Goal: Task Accomplishment & Management: Use online tool/utility

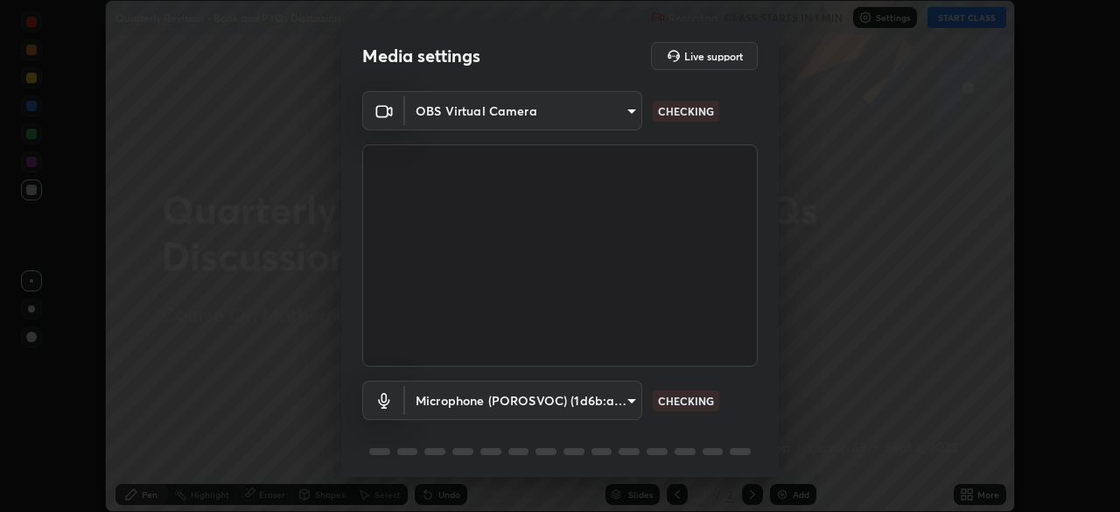
scroll to position [512, 1120]
click at [626, 394] on body "Erase all Quarterly Revision - Book and PYQs Discussion Recording CLASS STARTS …" at bounding box center [560, 256] width 1120 height 512
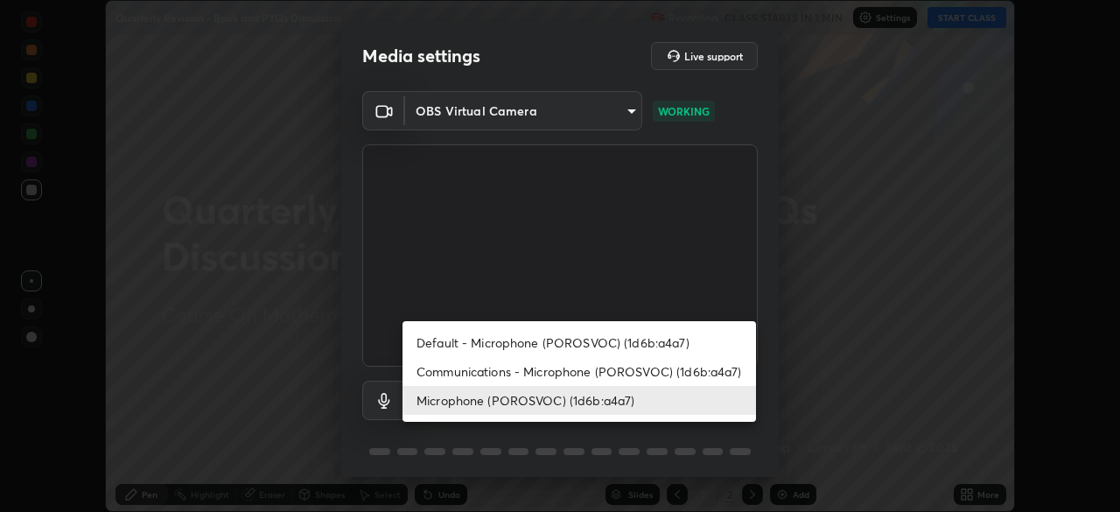
click at [674, 358] on li "Communications - Microphone (POROSVOC) (1d6b:a4a7)" at bounding box center [578, 371] width 353 height 29
type input "communications"
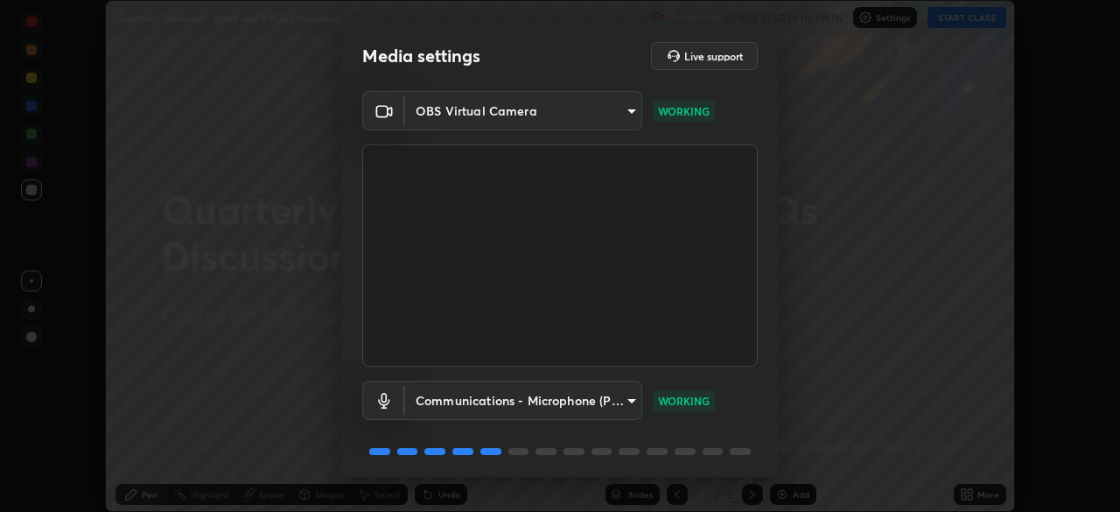
scroll to position [62, 0]
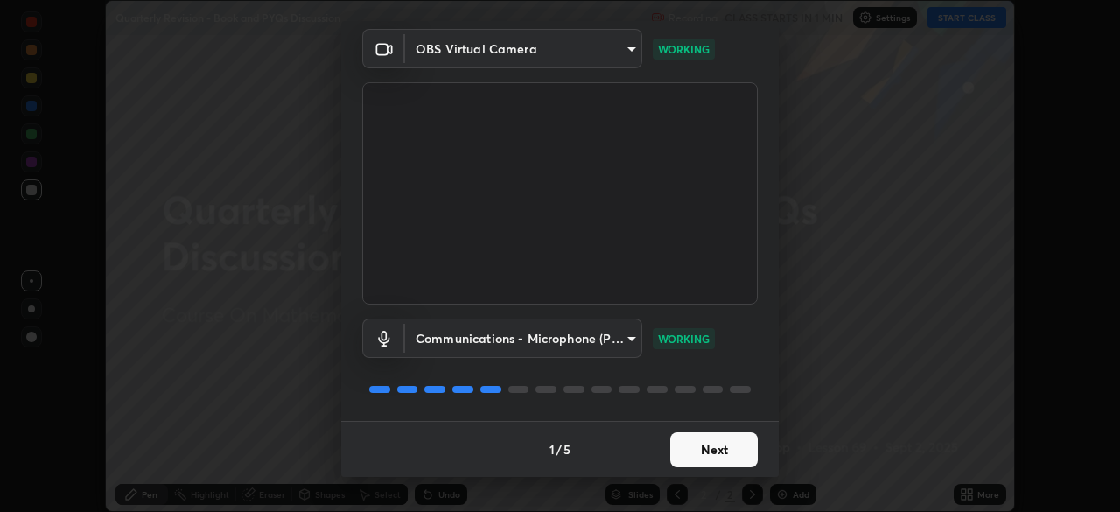
click at [731, 450] on button "Next" at bounding box center [713, 449] width 87 height 35
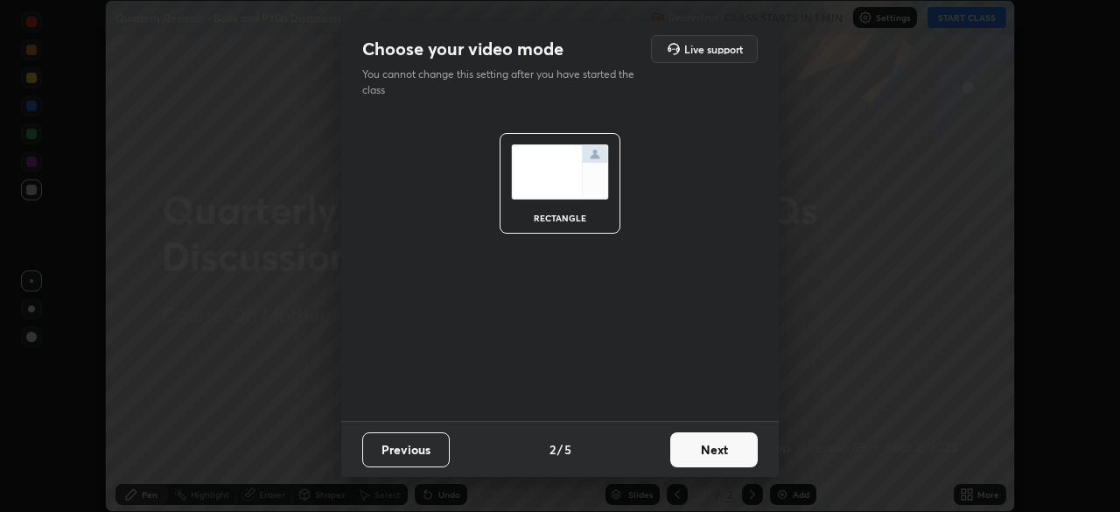
scroll to position [0, 0]
click at [731, 450] on button "Next" at bounding box center [713, 449] width 87 height 35
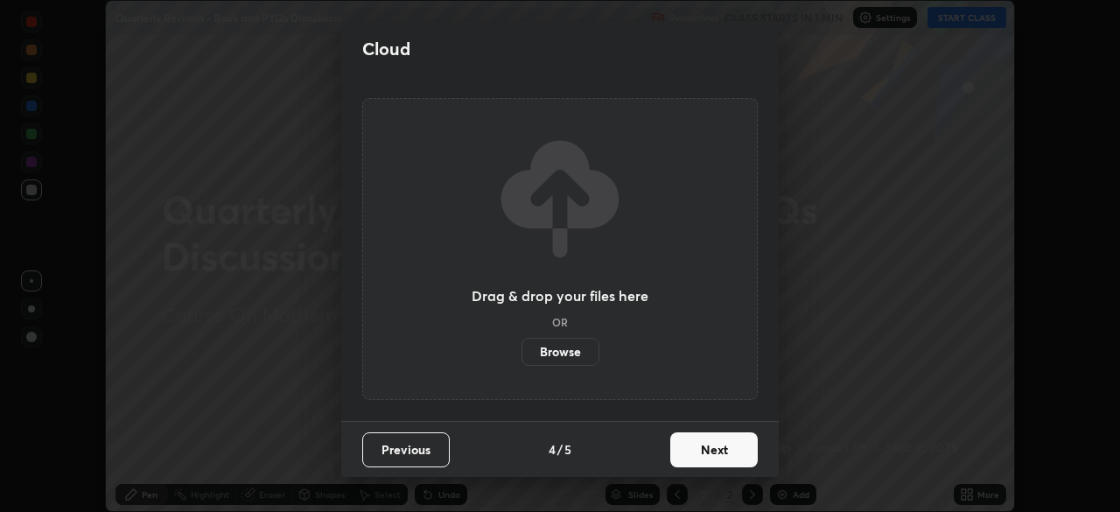
click at [729, 452] on button "Next" at bounding box center [713, 449] width 87 height 35
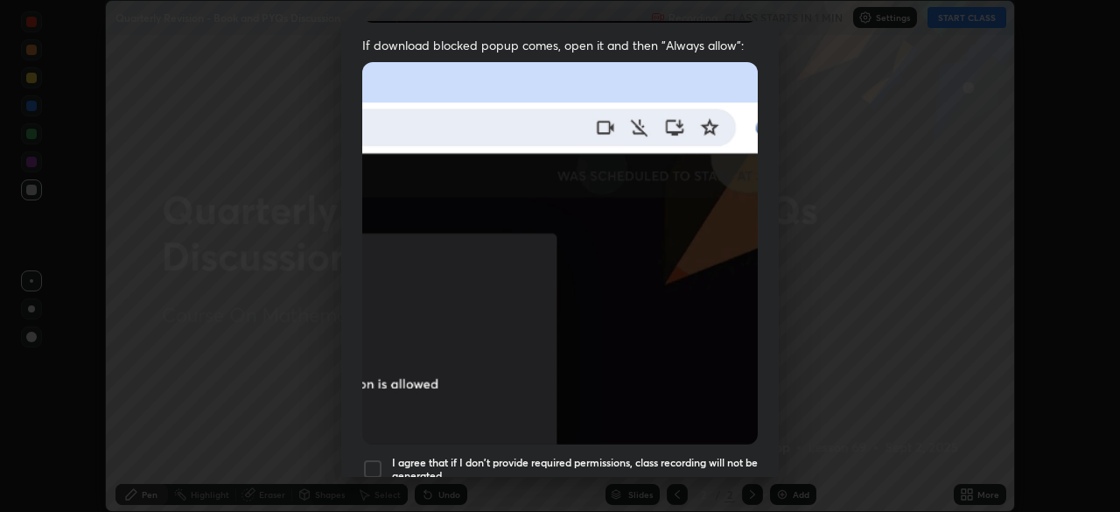
scroll to position [353, 0]
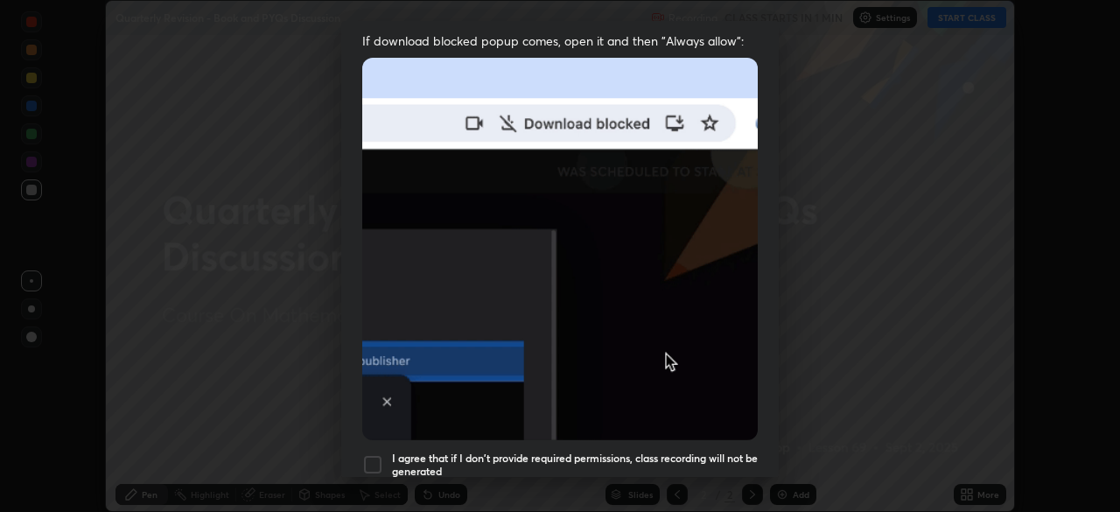
click at [662, 430] on div "Allow "Download multiple files" if prompted: If download blocked popup comes, o…" at bounding box center [559, 127] width 437 height 737
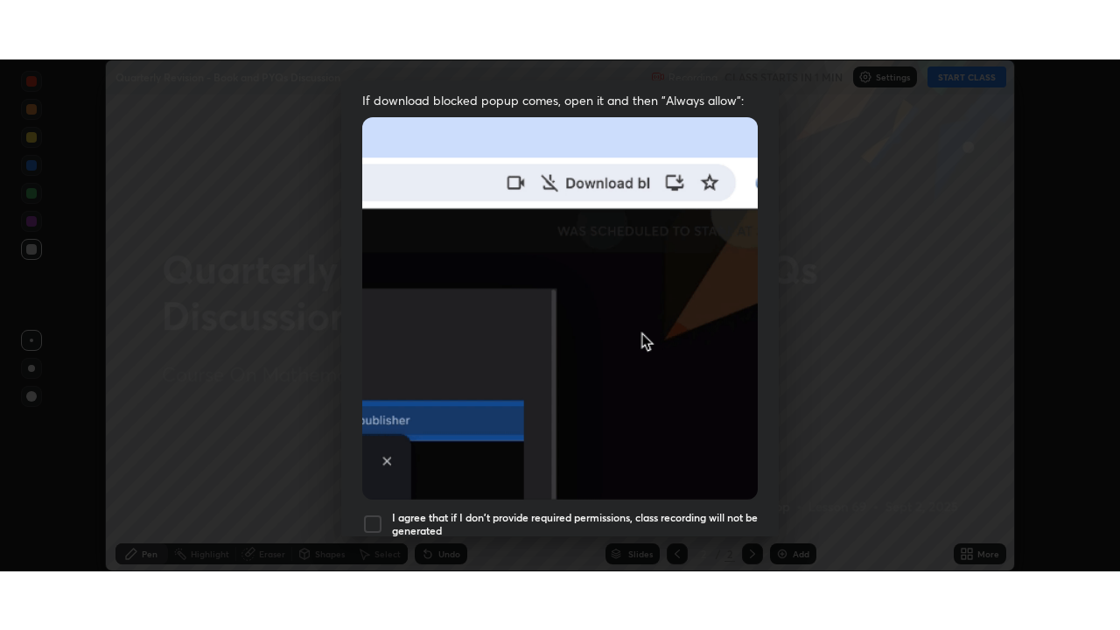
scroll to position [419, 0]
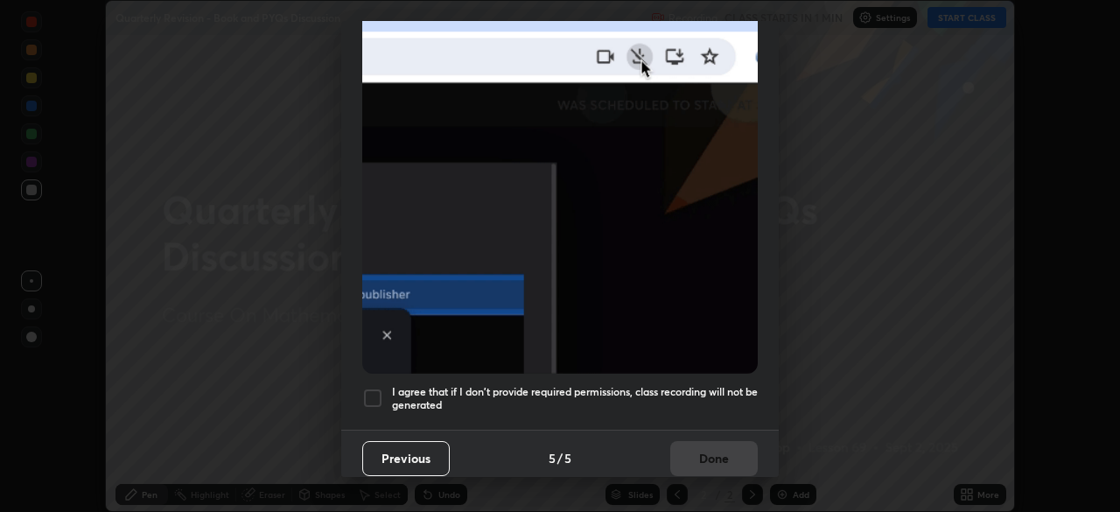
click at [668, 402] on h5 "I agree that if I don't provide required permissions, class recording will not …" at bounding box center [575, 398] width 366 height 27
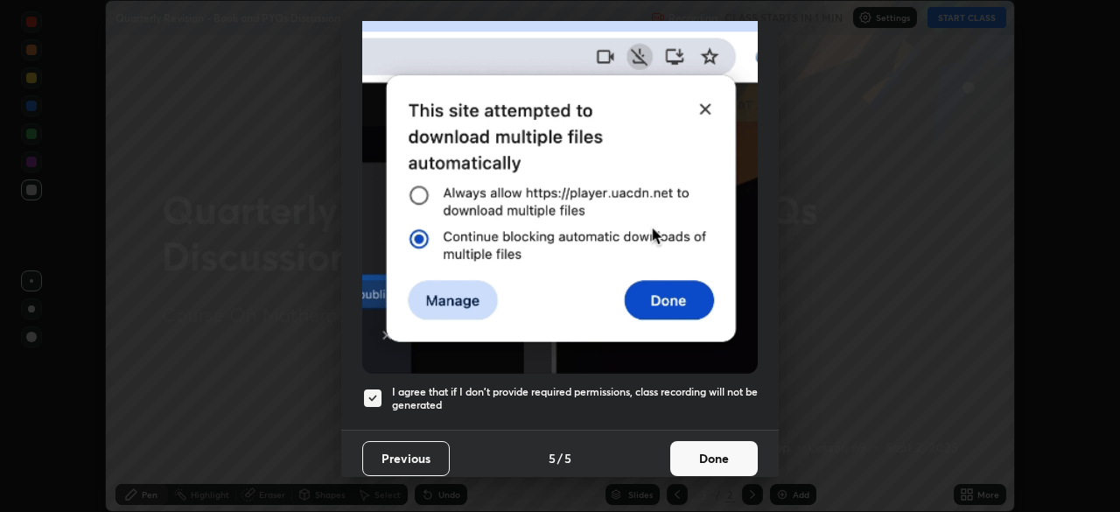
click at [715, 441] on button "Done" at bounding box center [713, 458] width 87 height 35
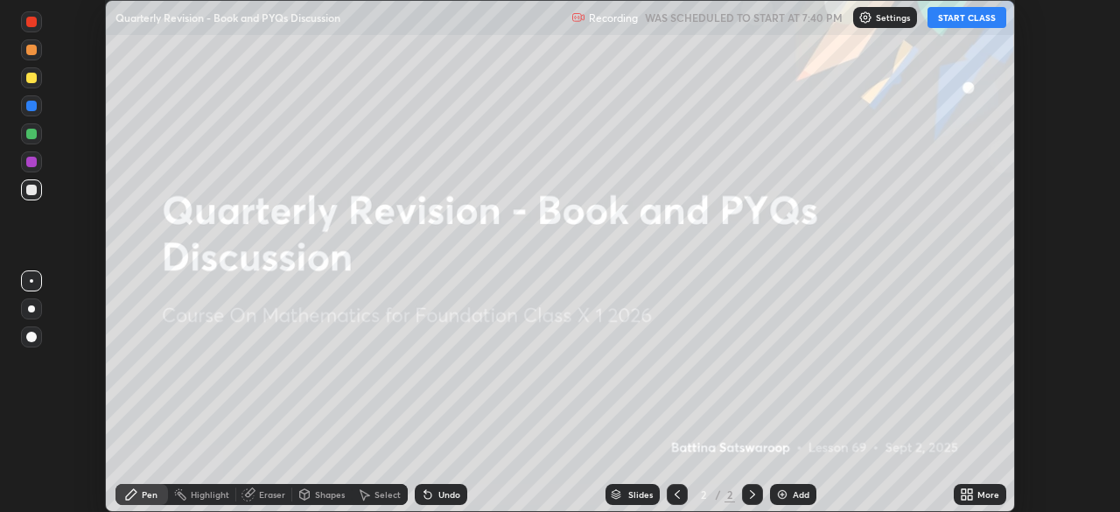
click at [800, 493] on div "Add" at bounding box center [801, 494] width 17 height 9
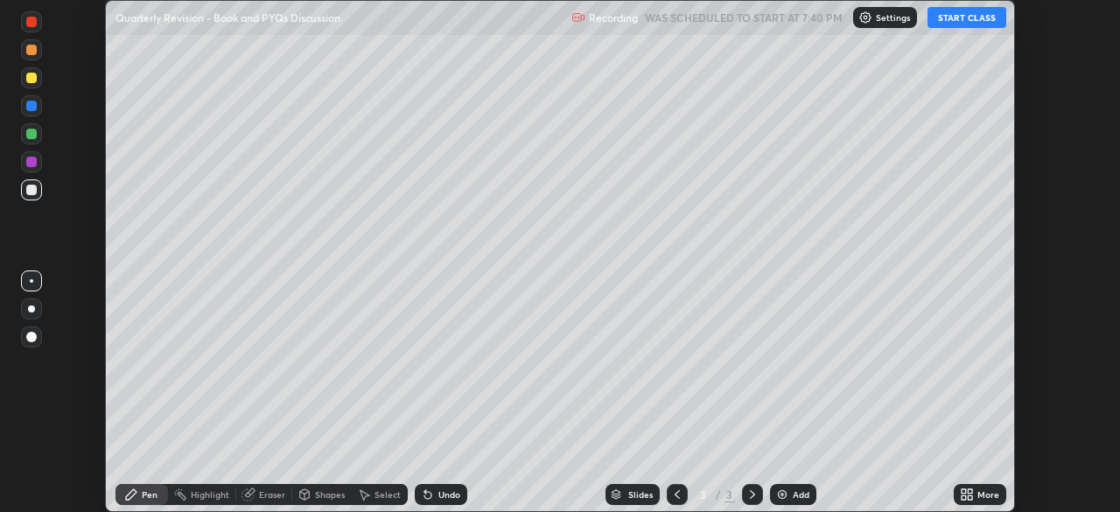
click at [993, 499] on div "More" at bounding box center [988, 494] width 22 height 9
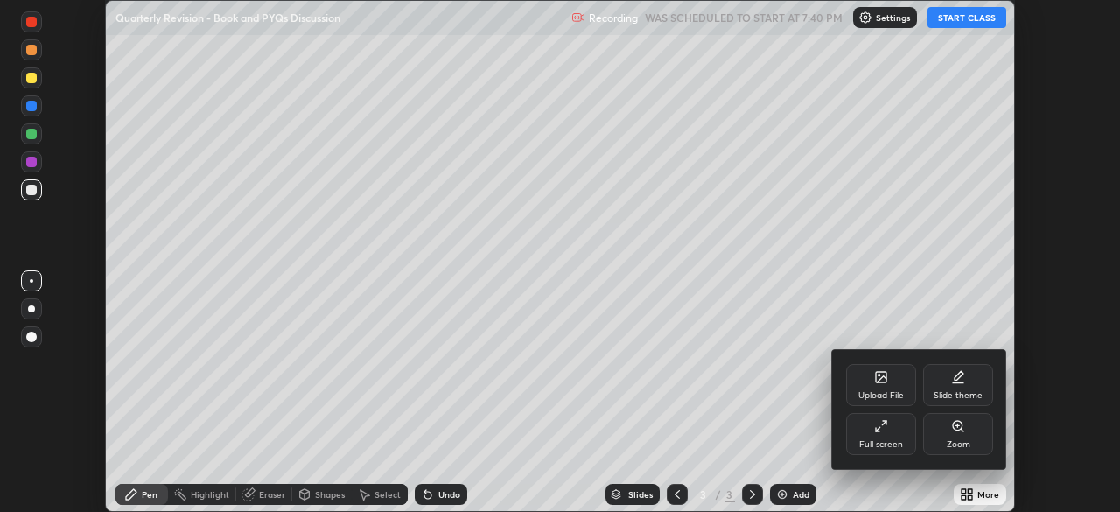
click at [898, 444] on div "Full screen" at bounding box center [881, 444] width 44 height 9
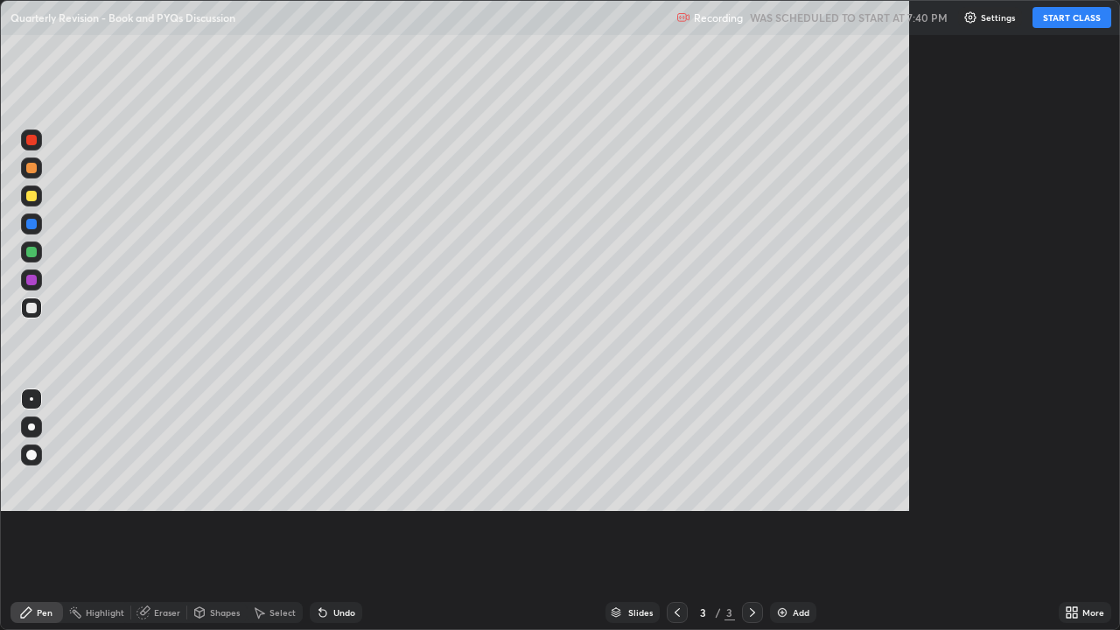
scroll to position [630, 1120]
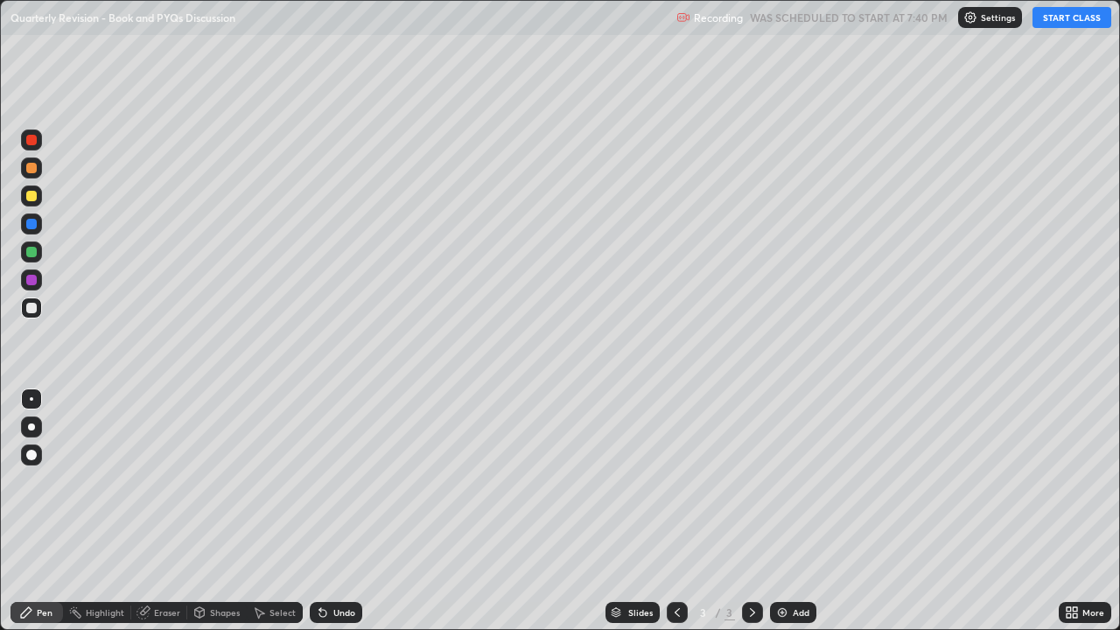
click at [1065, 14] on button "START CLASS" at bounding box center [1071, 17] width 79 height 21
click at [41, 197] on div at bounding box center [31, 195] width 21 height 21
click at [798, 511] on div "Add" at bounding box center [793, 612] width 46 height 21
click at [347, 511] on div "Undo" at bounding box center [336, 612] width 52 height 21
click at [788, 511] on div "Add" at bounding box center [793, 612] width 46 height 21
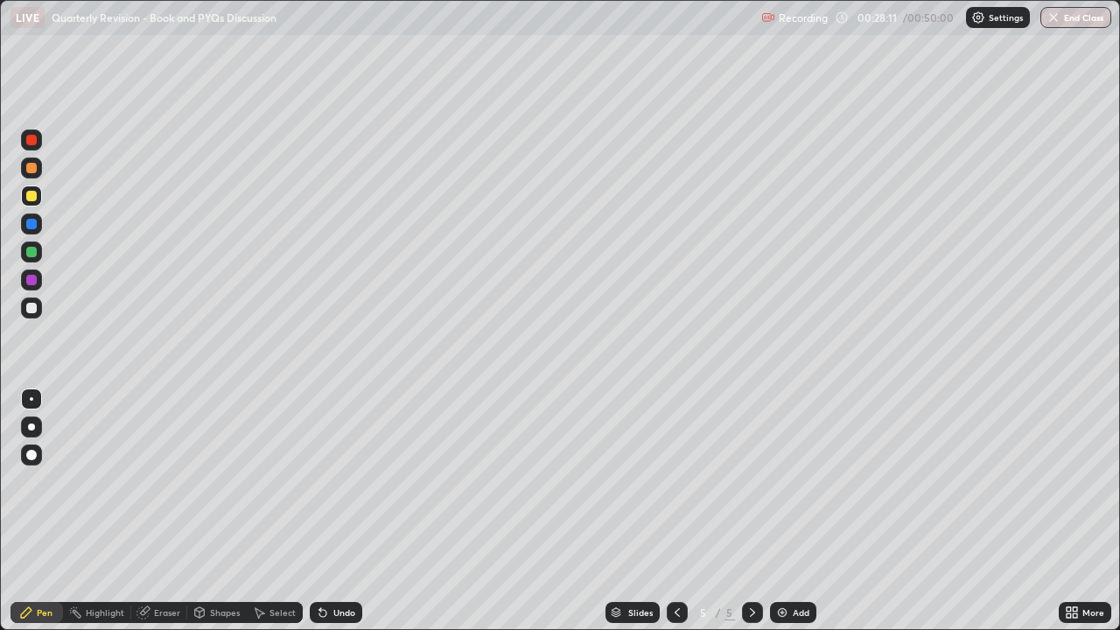
click at [174, 511] on div "Eraser" at bounding box center [159, 612] width 56 height 21
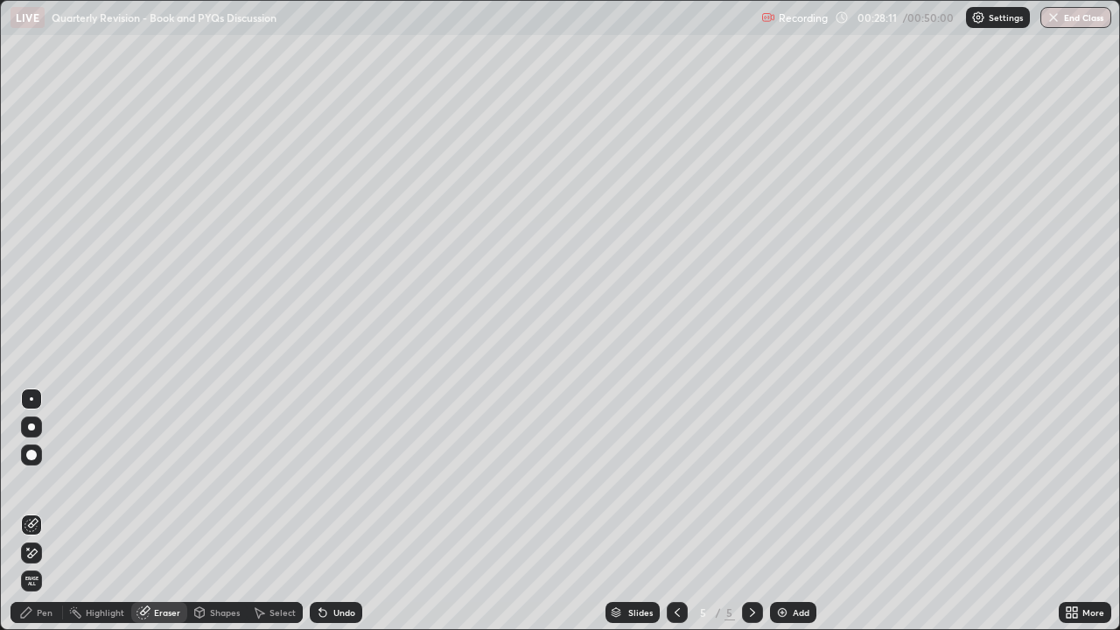
click at [32, 511] on icon at bounding box center [33, 553] width 10 height 9
click at [43, 511] on div "Pen" at bounding box center [45, 612] width 16 height 9
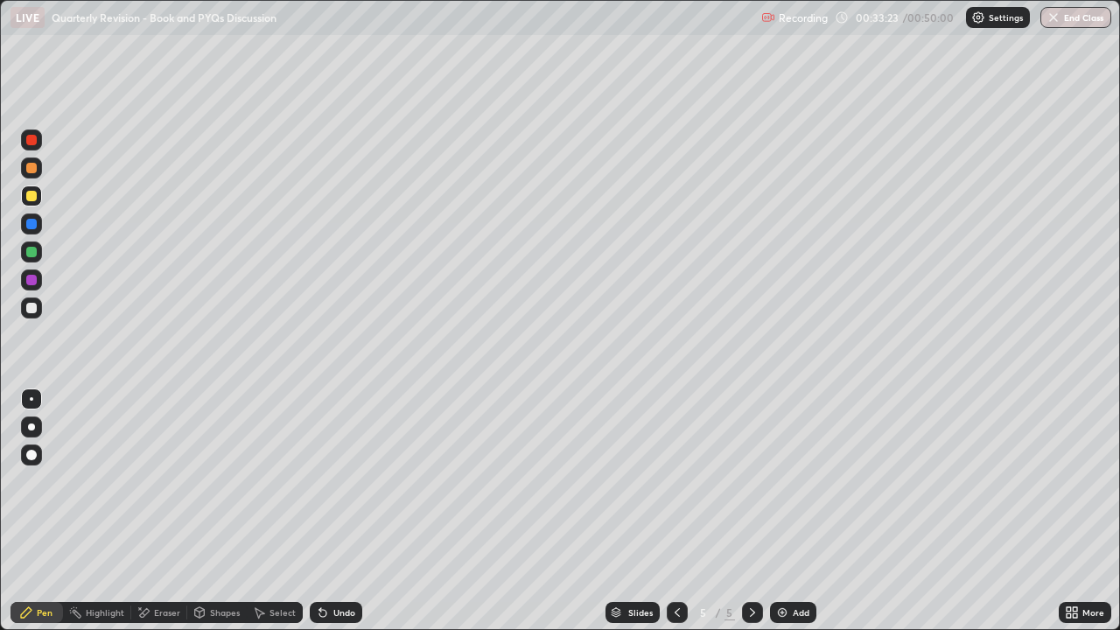
click at [788, 511] on div "Add" at bounding box center [793, 612] width 46 height 21
click at [150, 511] on div "Eraser" at bounding box center [159, 612] width 56 height 21
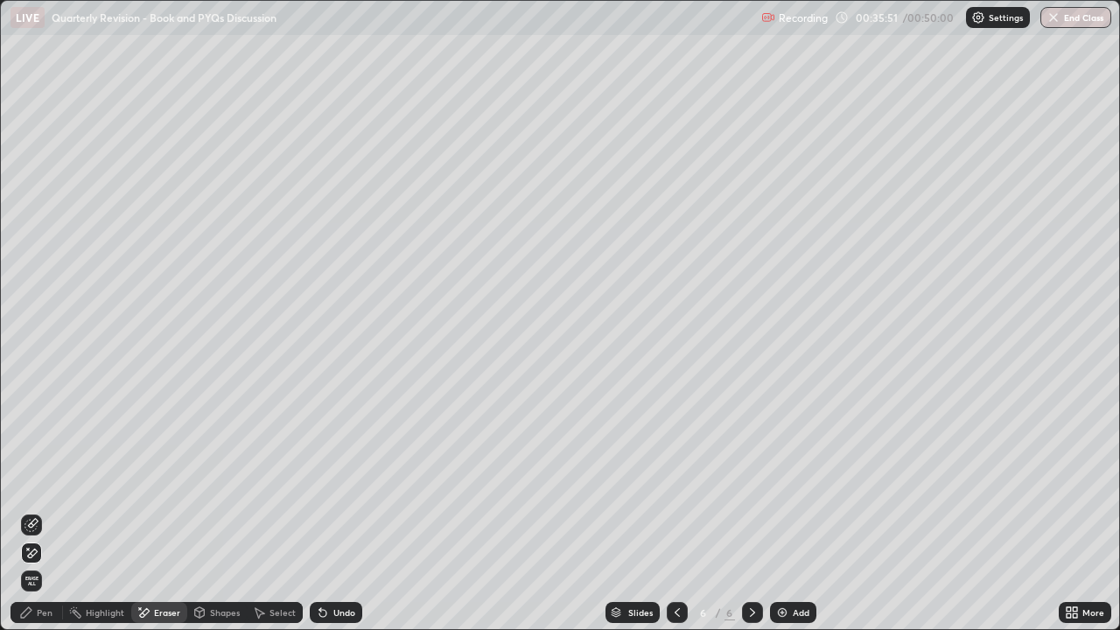
click at [52, 511] on div "Pen" at bounding box center [36, 612] width 52 height 21
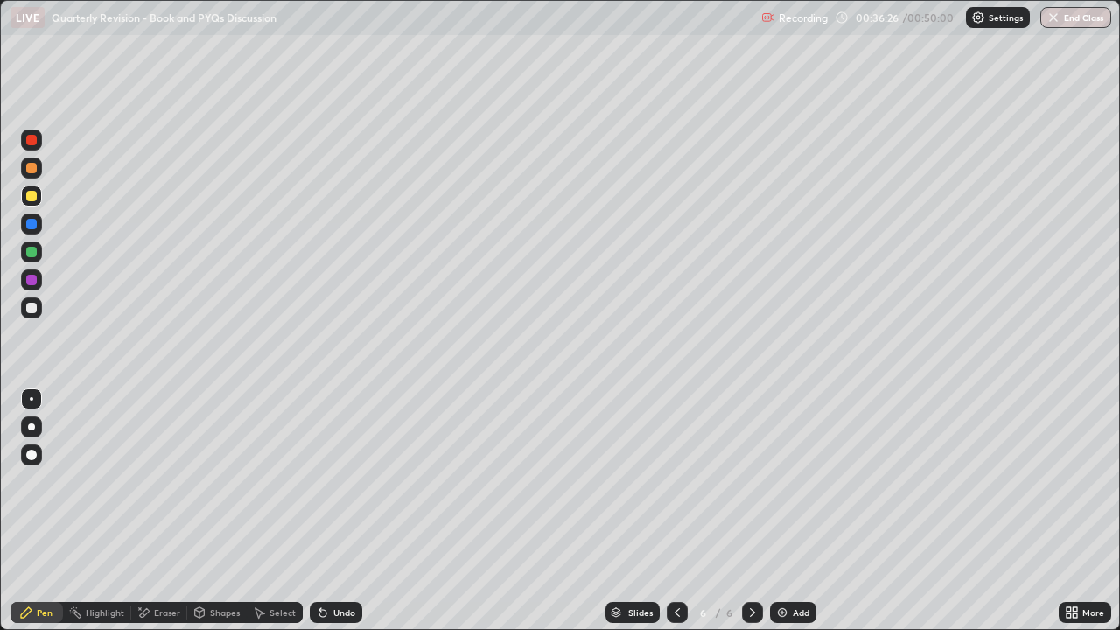
click at [346, 511] on div "Undo" at bounding box center [344, 612] width 22 height 9
click at [340, 511] on div "Undo" at bounding box center [336, 612] width 52 height 21
click at [345, 511] on div "Undo" at bounding box center [336, 612] width 52 height 21
click at [343, 511] on div "Undo" at bounding box center [336, 612] width 52 height 21
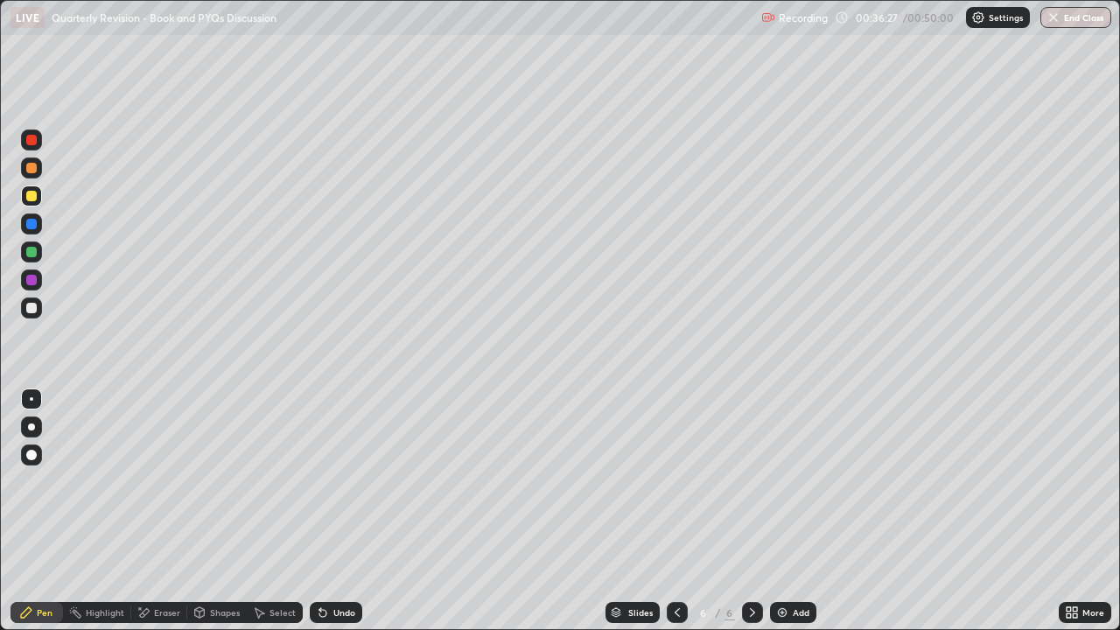
click at [345, 511] on div "Undo" at bounding box center [336, 612] width 52 height 21
click at [340, 511] on div "Undo" at bounding box center [336, 612] width 52 height 21
click at [344, 511] on div "Undo" at bounding box center [336, 612] width 52 height 21
click at [346, 511] on div "Undo" at bounding box center [336, 612] width 52 height 21
click at [342, 511] on div "Undo" at bounding box center [336, 612] width 52 height 21
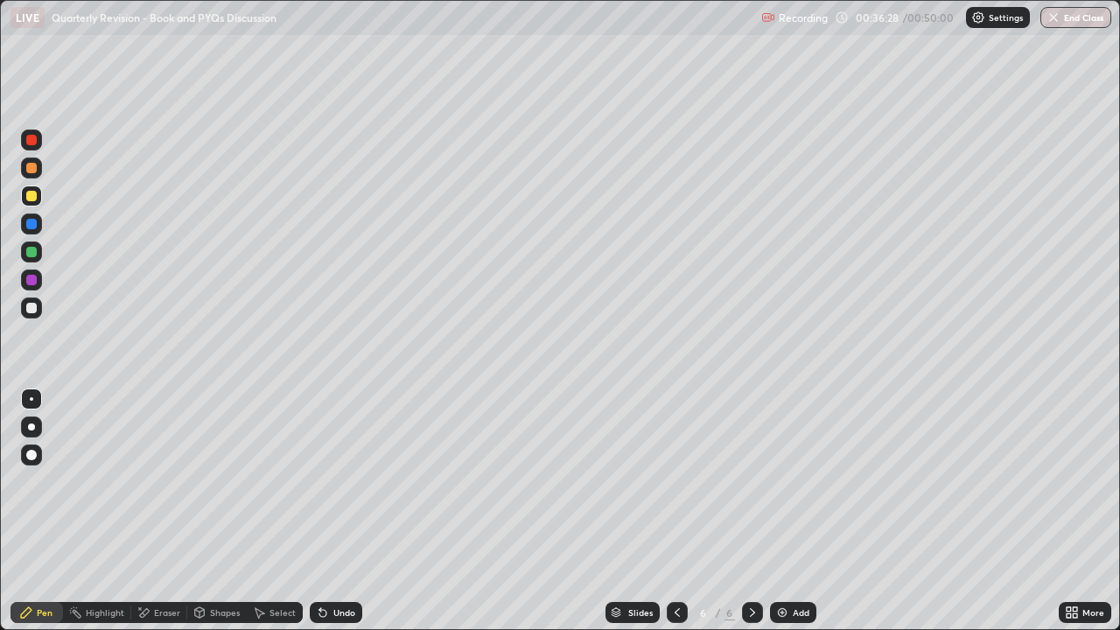
click at [335, 511] on div "Undo" at bounding box center [336, 612] width 52 height 21
click at [340, 511] on div "Undo" at bounding box center [344, 612] width 22 height 9
click at [346, 511] on div "Undo" at bounding box center [336, 612] width 52 height 21
click at [1075, 12] on button "End Class" at bounding box center [1076, 17] width 69 height 21
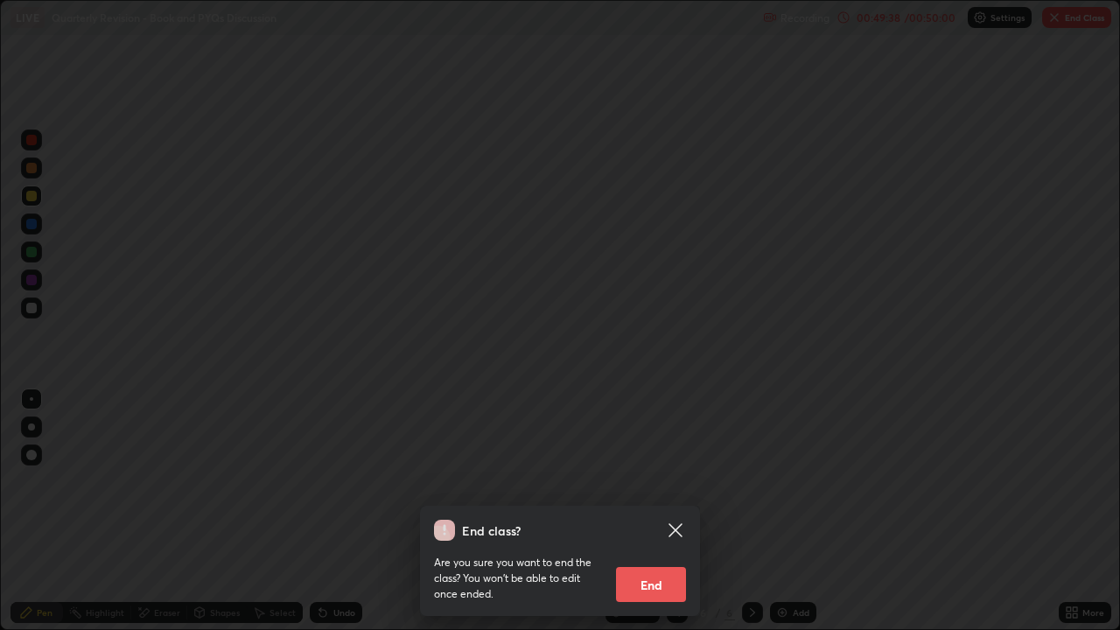
click at [663, 511] on button "End" at bounding box center [651, 584] width 70 height 35
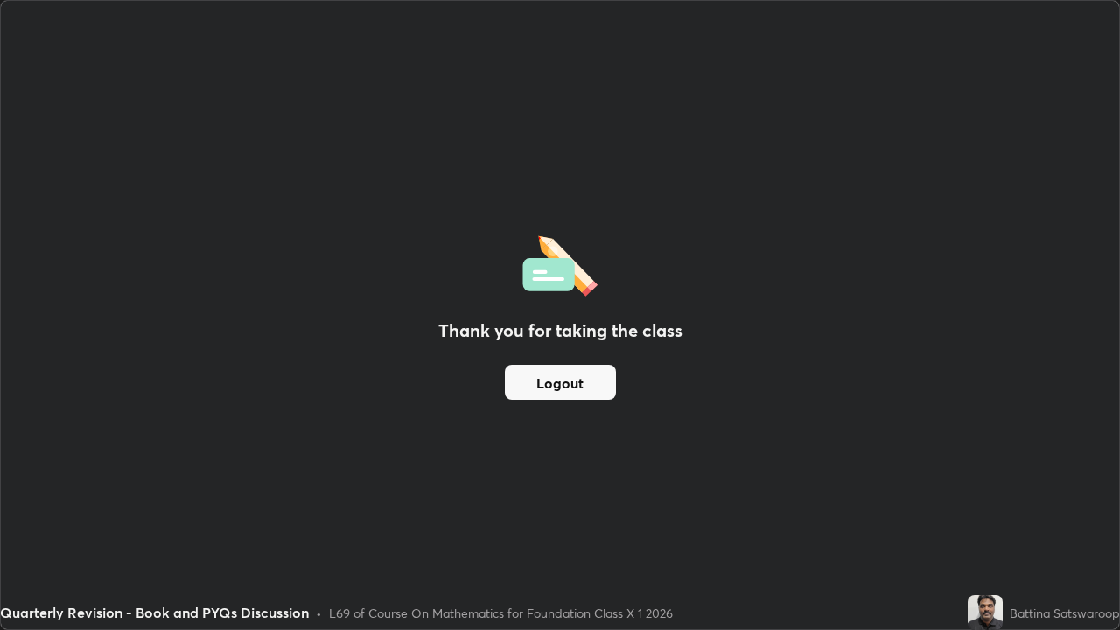
click at [572, 379] on button "Logout" at bounding box center [560, 382] width 111 height 35
